Goal: Task Accomplishment & Management: Manage account settings

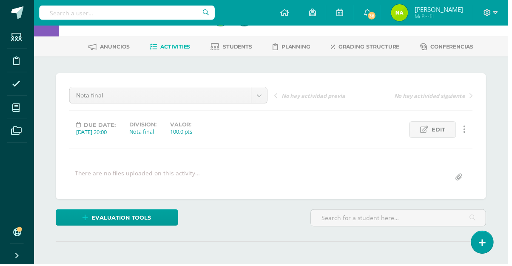
scroll to position [23, 0]
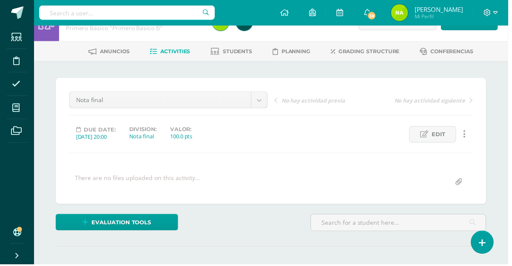
click at [16, 112] on icon at bounding box center [16, 108] width 8 height 9
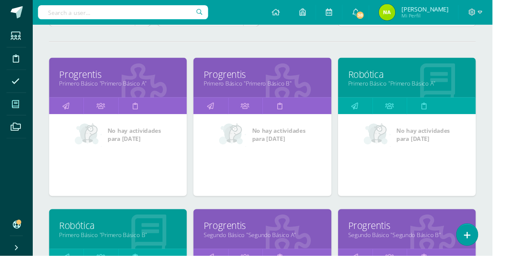
scroll to position [102, 0]
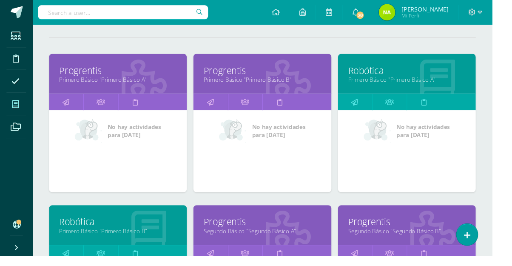
click at [435, 81] on link "Primero Básico "Primero Básico A"" at bounding box center [424, 83] width 122 height 8
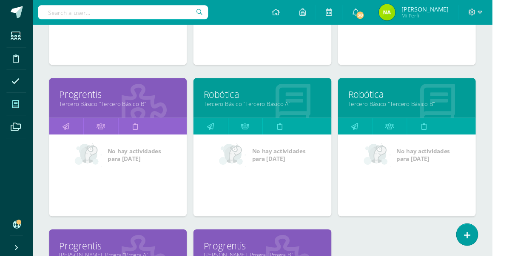
scroll to position [550, 0]
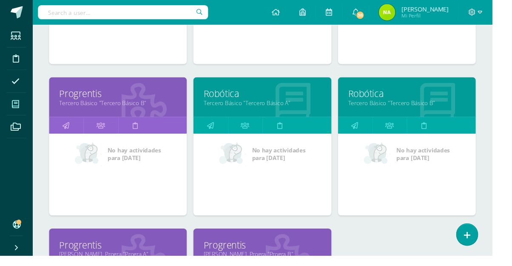
click at [431, 106] on link "Tercero Básico "Tercero Básico B"" at bounding box center [424, 107] width 122 height 8
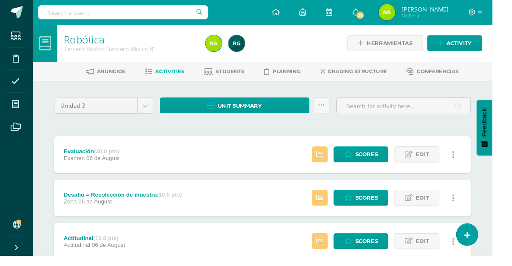
click at [226, 78] on link "Students" at bounding box center [233, 75] width 42 height 14
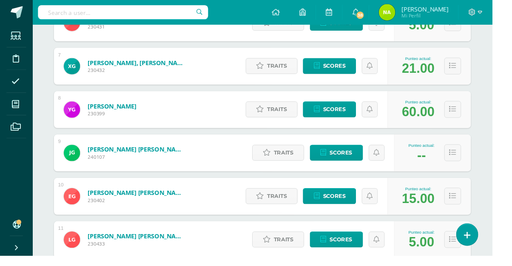
scroll to position [389, 0]
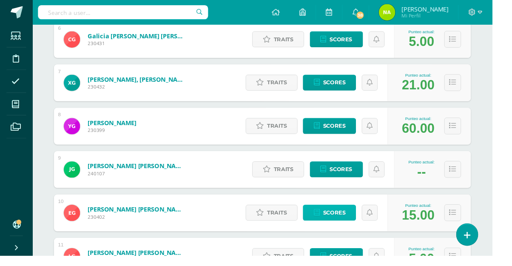
click at [347, 220] on span "Scores" at bounding box center [347, 221] width 23 height 16
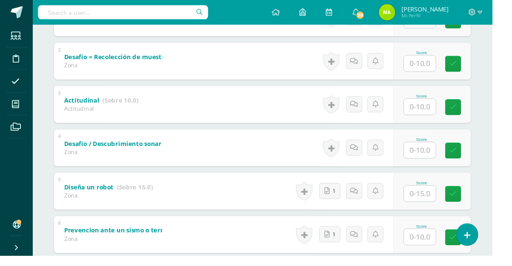
scroll to position [213, 0]
click at [437, 66] on input "text" at bounding box center [437, 65] width 33 height 17
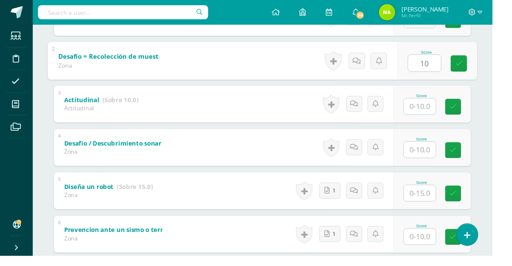
type input "10"
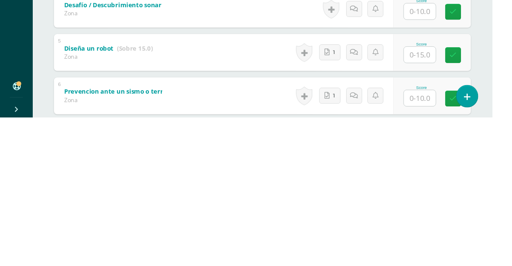
click at [438, 158] on input "text" at bounding box center [437, 156] width 33 height 17
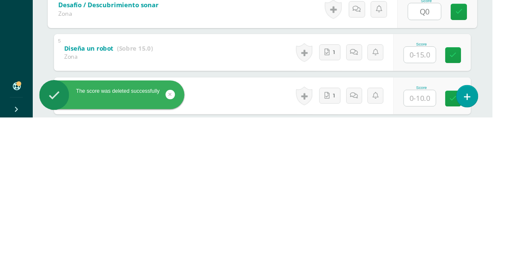
type input "Q"
type input "10"
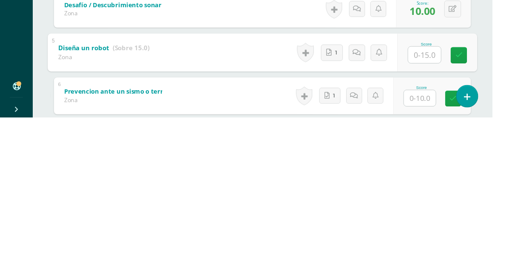
click at [512, 184] on html "The score was deleted successfully Students Discipline Attendance My courses Ar…" at bounding box center [256, 98] width 512 height 623
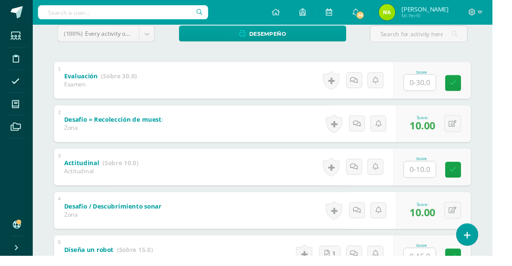
scroll to position [146, 0]
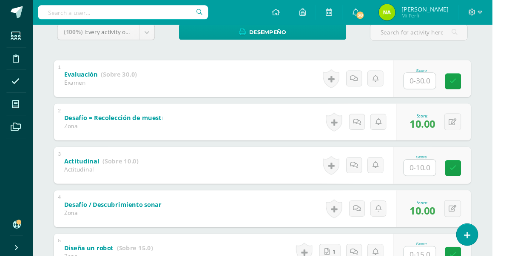
click at [434, 176] on input "text" at bounding box center [437, 174] width 33 height 17
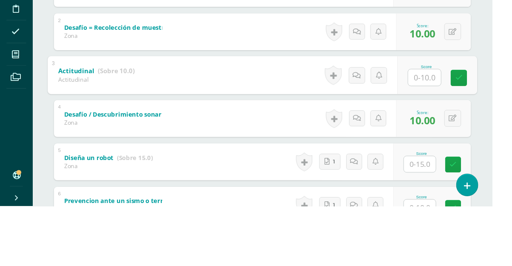
scroll to position [192, 0]
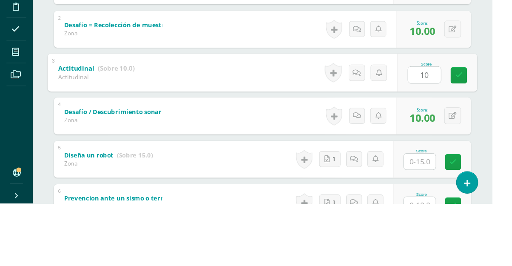
type input "10"
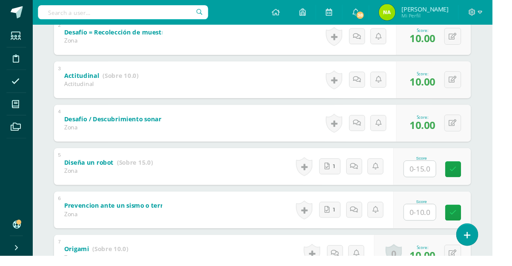
scroll to position [240, 0]
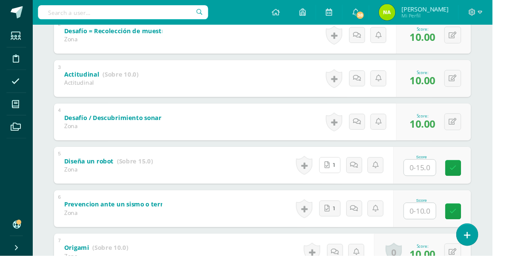
click at [347, 174] on span "1" at bounding box center [348, 172] width 2 height 16
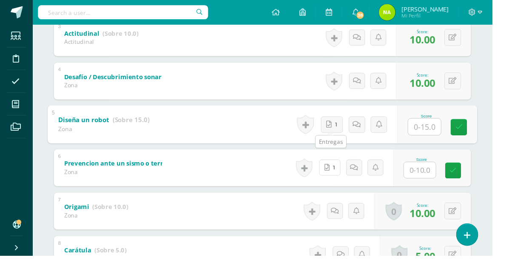
click at [347, 181] on span "1" at bounding box center [348, 174] width 2 height 16
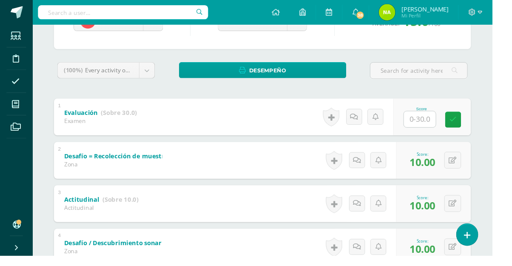
scroll to position [0, 0]
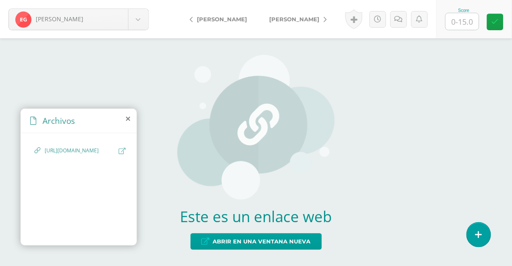
click at [90, 155] on span "[URL][DOMAIN_NAME]" at bounding box center [80, 151] width 70 height 8
click at [292, 249] on span "Abrir en una ventana nueva" at bounding box center [262, 242] width 98 height 16
click at [468, 26] on input "text" at bounding box center [462, 21] width 33 height 17
type input "1p"
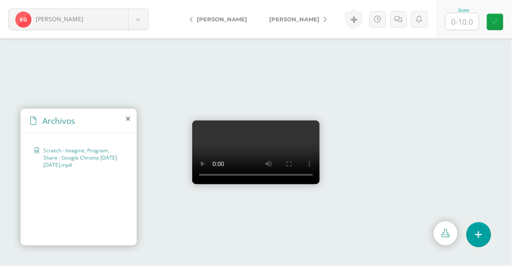
click at [458, 25] on input "text" at bounding box center [462, 21] width 33 height 17
type input "10"
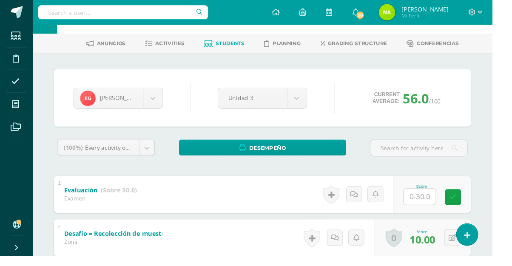
scroll to position [65, 0]
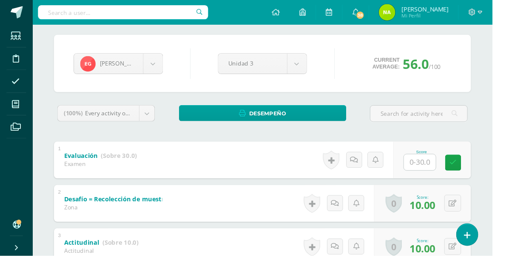
click at [438, 171] on input "text" at bounding box center [437, 168] width 33 height 17
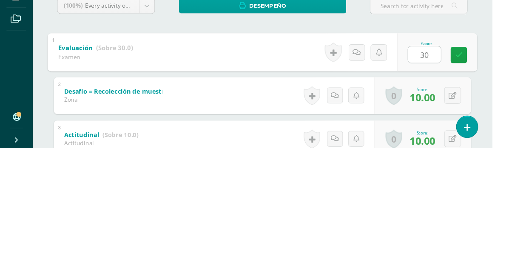
type input "30"
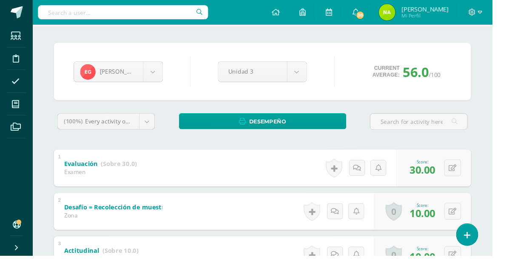
scroll to position [0, 0]
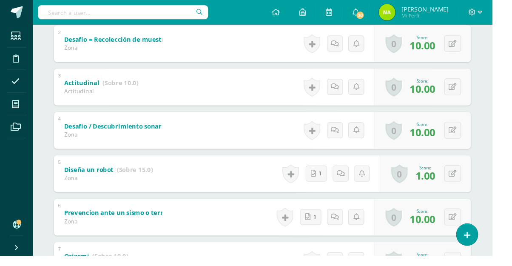
scroll to position [234, 0]
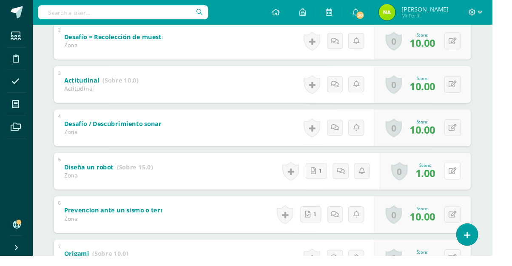
click at [466, 183] on button at bounding box center [471, 177] width 17 height 17
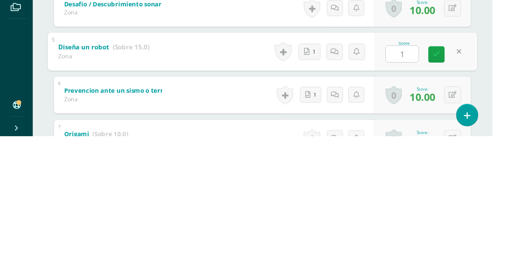
type input "10"
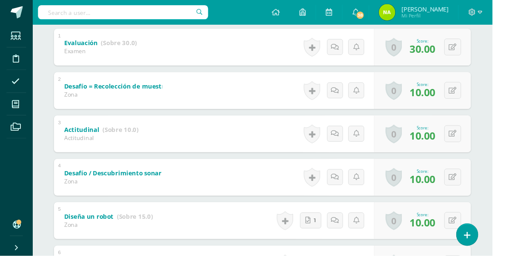
scroll to position [0, 0]
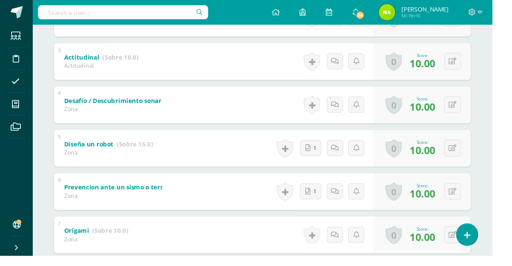
scroll to position [223, 0]
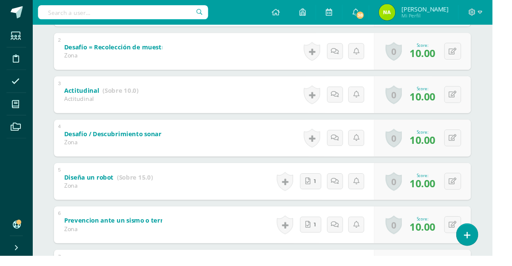
click at [452, 103] on span "10.00" at bounding box center [439, 100] width 27 height 14
